Goal: Check status: Check status

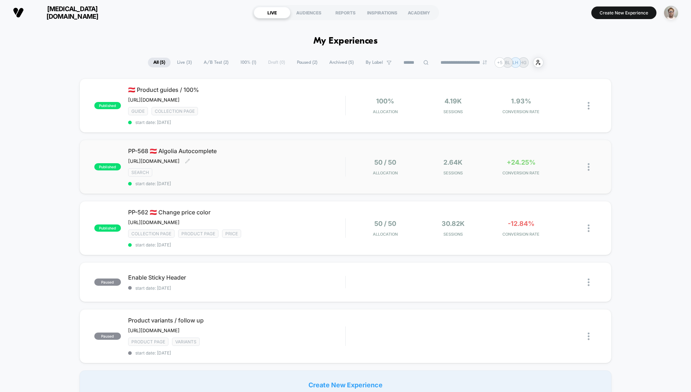
click at [316, 186] on span "start date: [DATE]" at bounding box center [236, 183] width 217 height 5
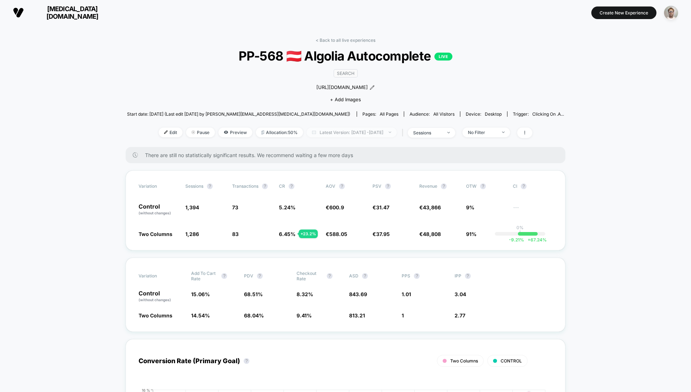
click at [364, 132] on span "Latest Version: [DATE] - [DATE]" at bounding box center [352, 132] width 90 height 10
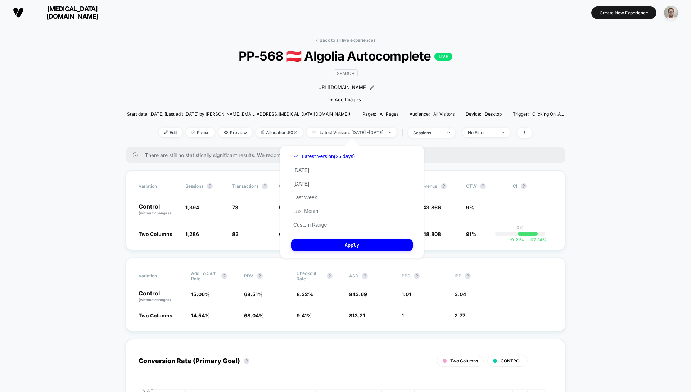
click at [305, 222] on button "Custom Range" at bounding box center [310, 224] width 38 height 6
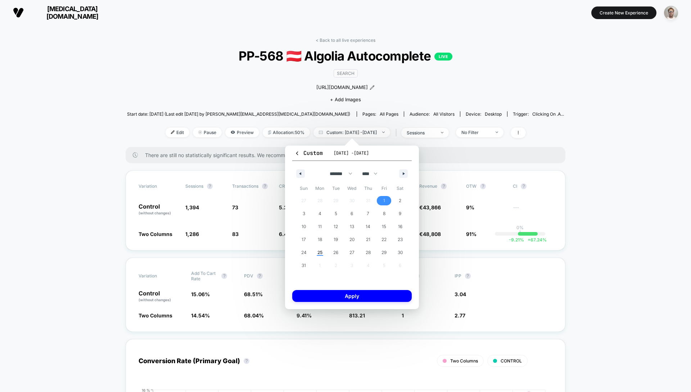
drag, startPoint x: 385, startPoint y: 200, endPoint x: 365, endPoint y: 214, distance: 24.5
click at [384, 200] on span "1" at bounding box center [384, 200] width 2 height 13
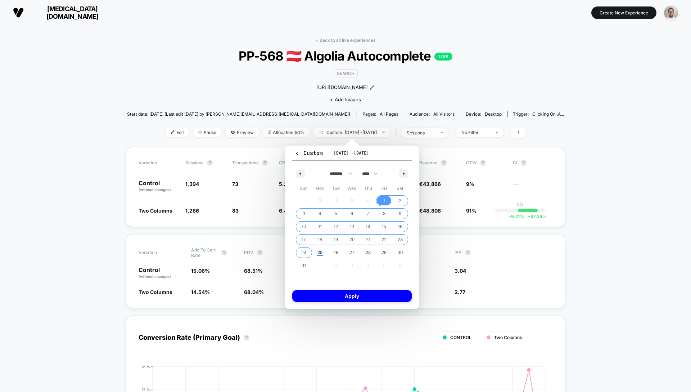
click at [305, 252] on span "24" at bounding box center [303, 252] width 5 height 13
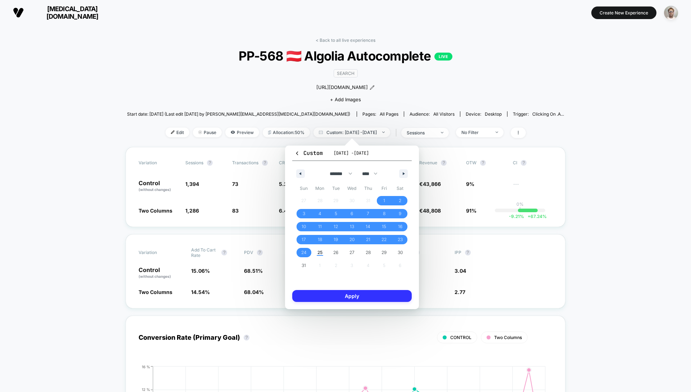
click at [363, 298] on button "Apply" at bounding box center [351, 296] width 119 height 12
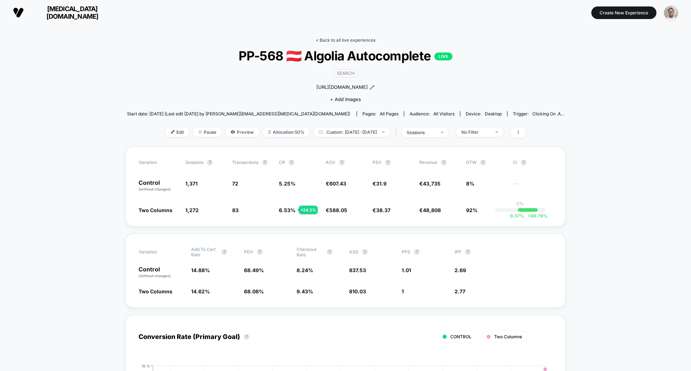
click at [329, 37] on link "< Back to all live experiences" at bounding box center [346, 39] width 60 height 5
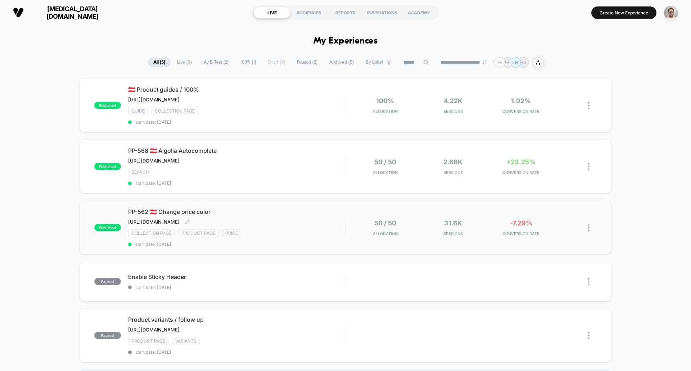
click at [334, 247] on div "PP-562 🇦🇹 Change price color [URL][DOMAIN_NAME] Click to edit experience detail…" at bounding box center [236, 227] width 217 height 39
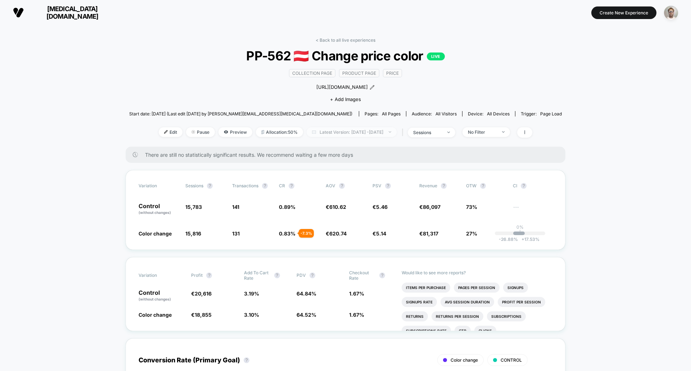
click at [372, 133] on span "Latest Version: [DATE] - [DATE]" at bounding box center [352, 132] width 90 height 10
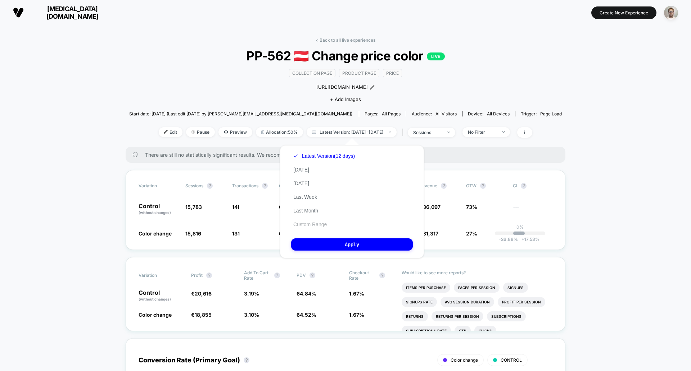
click at [312, 226] on button "Custom Range" at bounding box center [310, 224] width 38 height 6
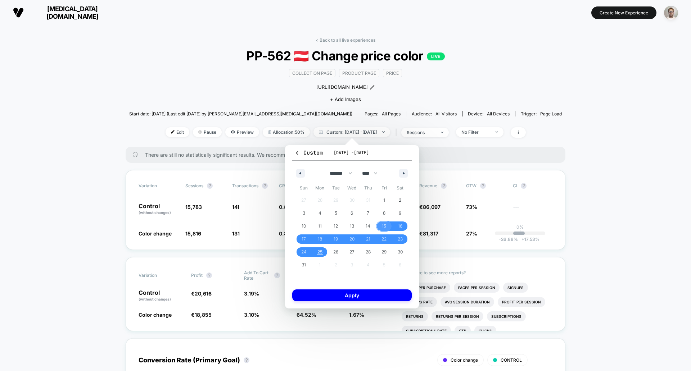
click at [381, 225] on span "15" at bounding box center [384, 226] width 16 height 9
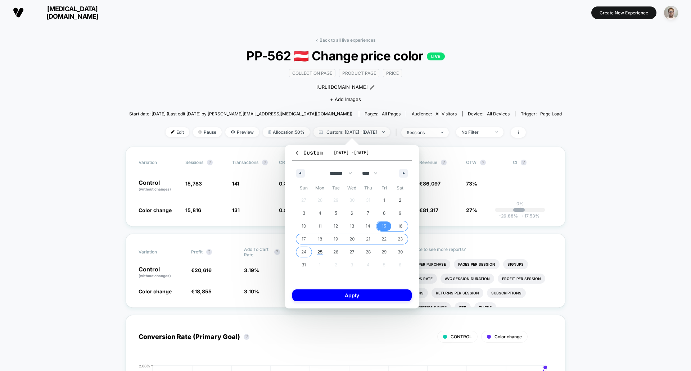
drag, startPoint x: 302, startPoint y: 251, endPoint x: 325, endPoint y: 280, distance: 37.4
click at [302, 251] on span "24" at bounding box center [303, 252] width 5 height 13
click at [371, 298] on button "Apply" at bounding box center [351, 296] width 119 height 12
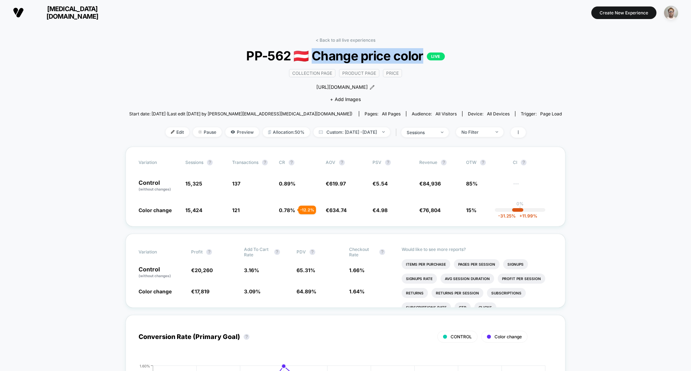
drag, startPoint x: 313, startPoint y: 57, endPoint x: 420, endPoint y: 55, distance: 107.3
click at [420, 55] on span "PP-562 🇦🇹 Change price color LIVE" at bounding box center [345, 55] width 389 height 15
copy span "ange price color"
click at [357, 40] on link "< Back to all live experiences" at bounding box center [346, 39] width 60 height 5
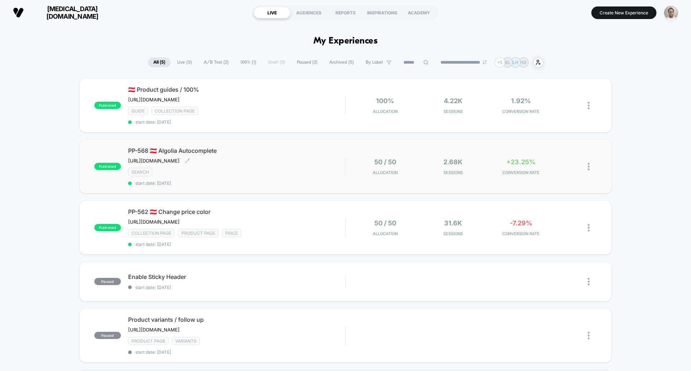
click at [313, 183] on div "PP-568 🇦🇹 Algolia Autocomplete [URL][DOMAIN_NAME] Click to edit experience deta…" at bounding box center [236, 166] width 217 height 39
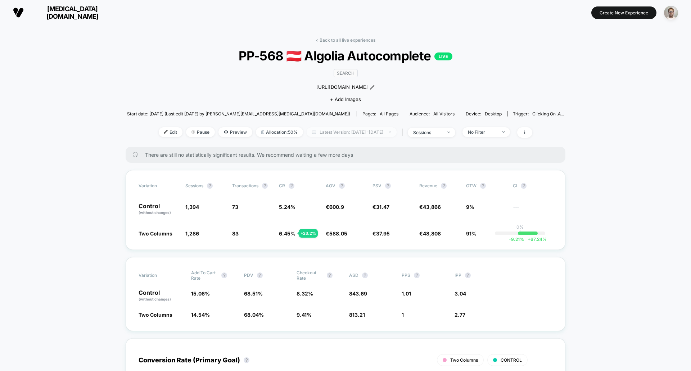
click at [349, 135] on span "Latest Version: [DATE] - [DATE]" at bounding box center [352, 132] width 90 height 10
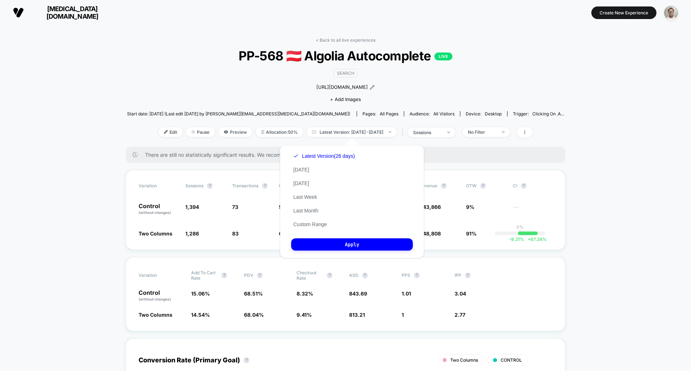
drag, startPoint x: 314, startPoint y: 222, endPoint x: 320, endPoint y: 221, distance: 5.9
click at [314, 222] on button "Custom Range" at bounding box center [310, 224] width 38 height 6
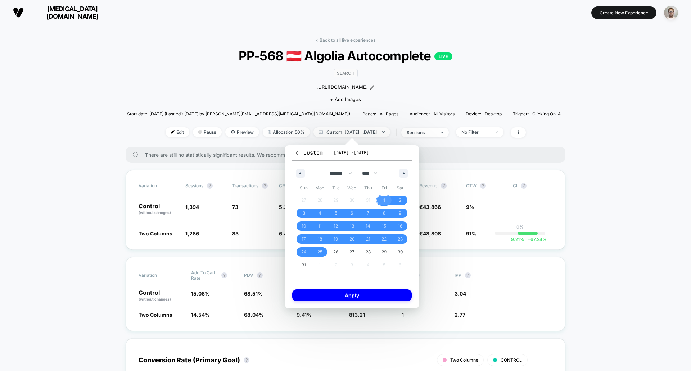
click at [385, 200] on span "1" at bounding box center [384, 200] width 16 height 9
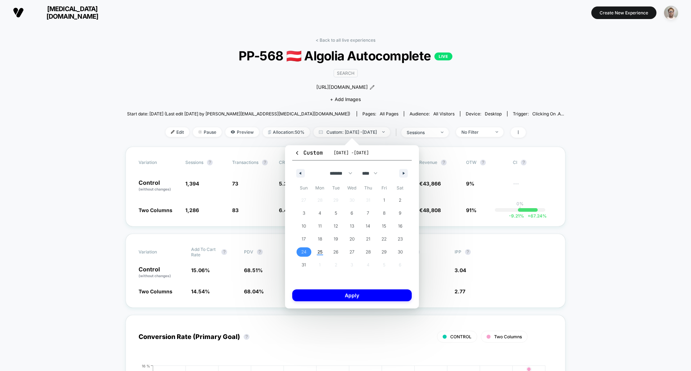
drag, startPoint x: 306, startPoint y: 250, endPoint x: 308, endPoint y: 257, distance: 7.3
click at [306, 250] on span "24" at bounding box center [303, 252] width 5 height 13
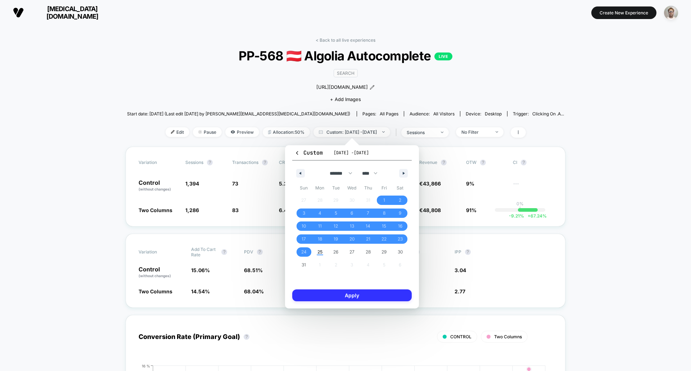
click at [340, 295] on button "Apply" at bounding box center [351, 296] width 119 height 12
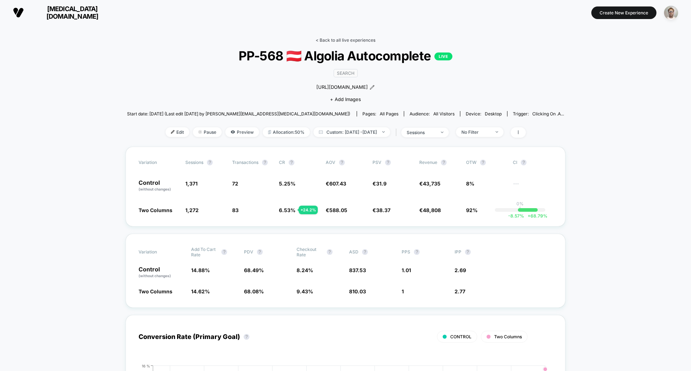
click at [334, 42] on link "< Back to all live experiences" at bounding box center [346, 39] width 60 height 5
